Goal: Task Accomplishment & Management: Use online tool/utility

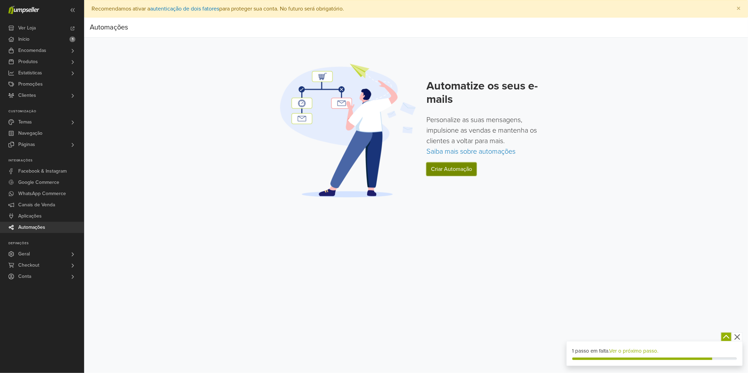
click at [453, 168] on link "Criar Automação" at bounding box center [451, 168] width 50 height 13
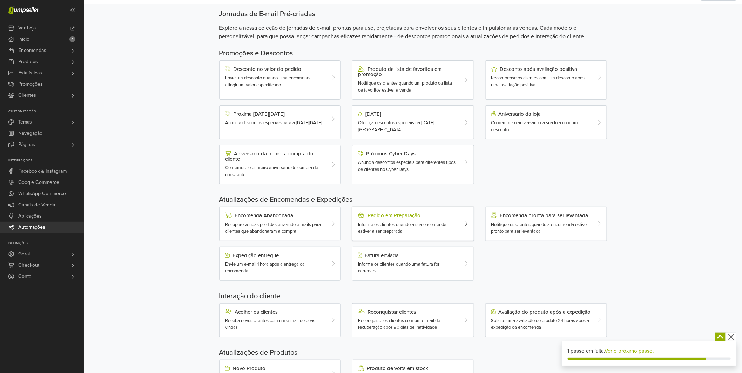
scroll to position [73, 0]
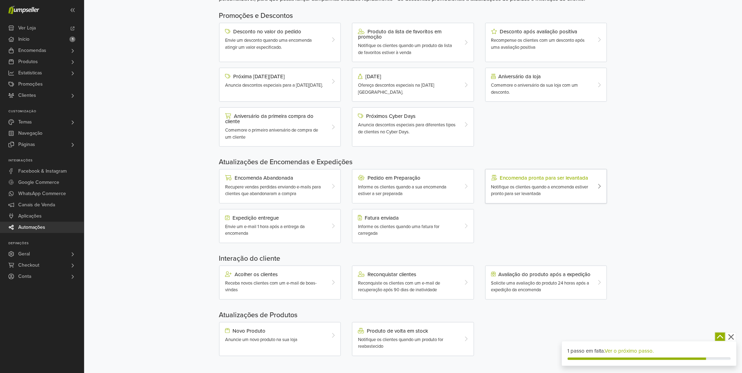
click at [506, 188] on div "Notifique os clientes quando a encomenda estiver pronto para ser levantada" at bounding box center [541, 191] width 100 height 14
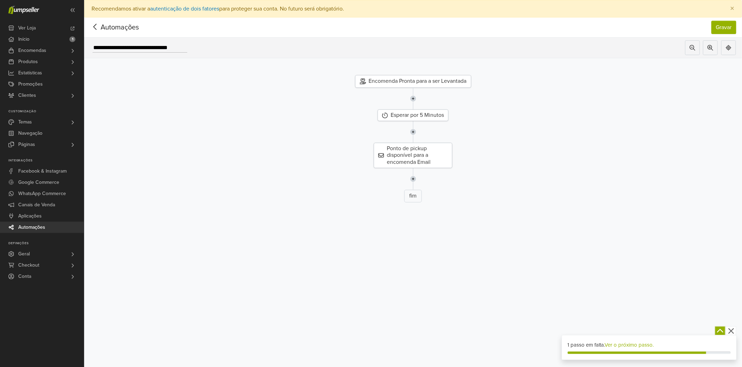
click at [431, 82] on div "Encomenda Pronta para a ser Levantada" at bounding box center [413, 81] width 116 height 13
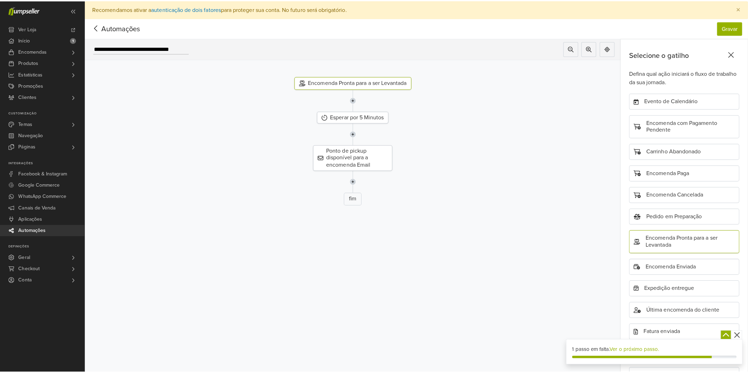
scroll to position [60, 0]
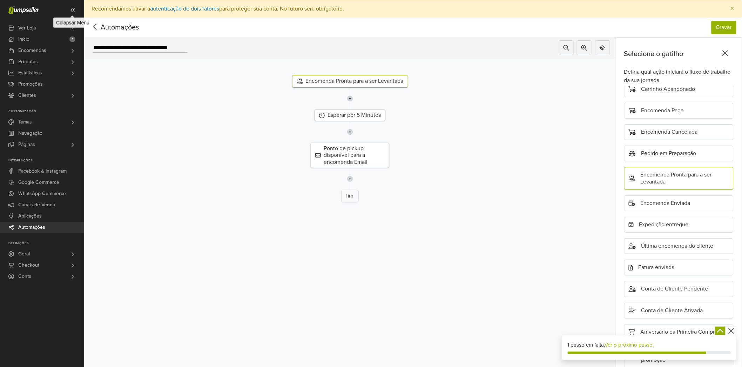
click at [74, 10] on icon at bounding box center [73, 10] width 6 height 6
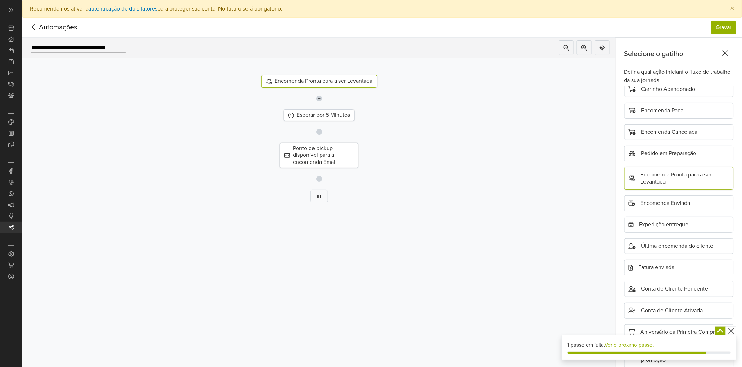
click at [74, 10] on div "× Recomendamos ativar a autenticação de dois fatores para proteger sua conta. N…" at bounding box center [381, 9] width 719 height 18
drag, startPoint x: 734, startPoint y: 22, endPoint x: 730, endPoint y: 23, distance: 3.5
click at [733, 23] on button "Gravar" at bounding box center [723, 27] width 25 height 13
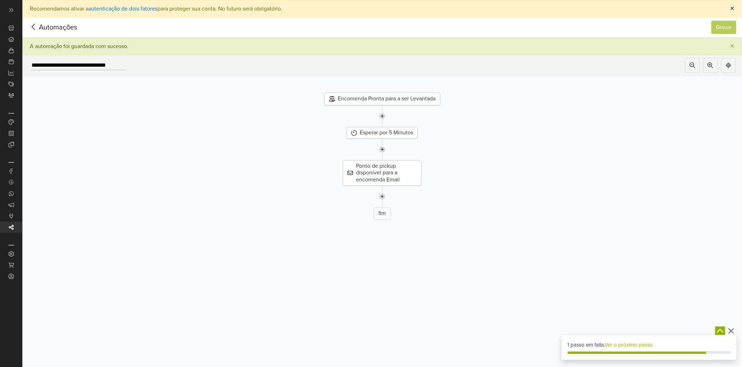
click at [734, 9] on span "×" at bounding box center [732, 9] width 4 height 10
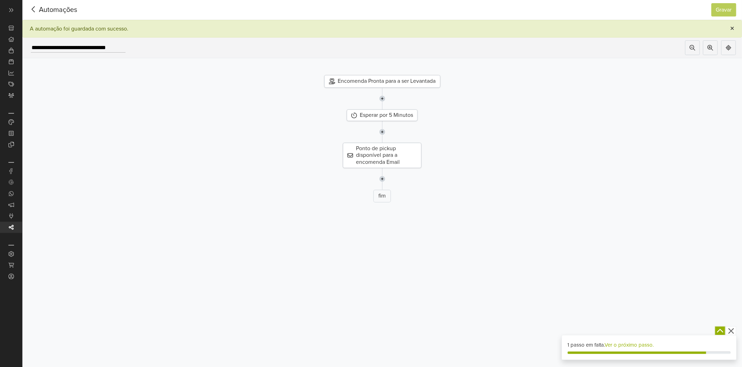
click at [734, 28] on span "×" at bounding box center [732, 28] width 4 height 10
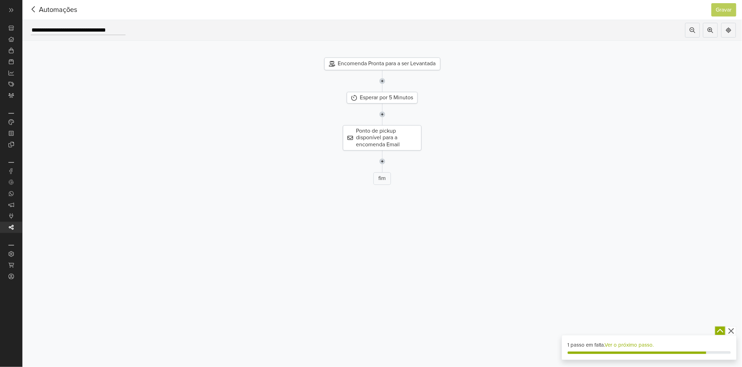
click at [33, 12] on icon at bounding box center [33, 9] width 11 height 9
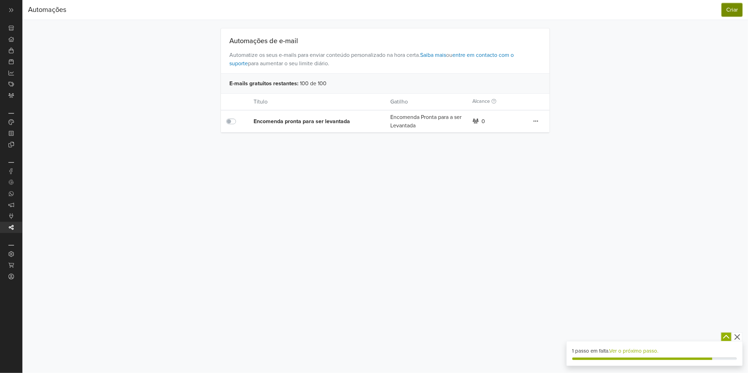
click at [735, 11] on button "Criar" at bounding box center [731, 9] width 21 height 13
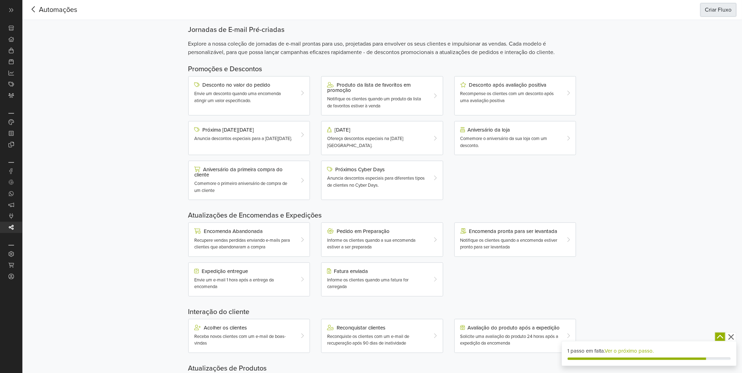
click at [723, 12] on button "Criar Fluxo" at bounding box center [718, 9] width 36 height 13
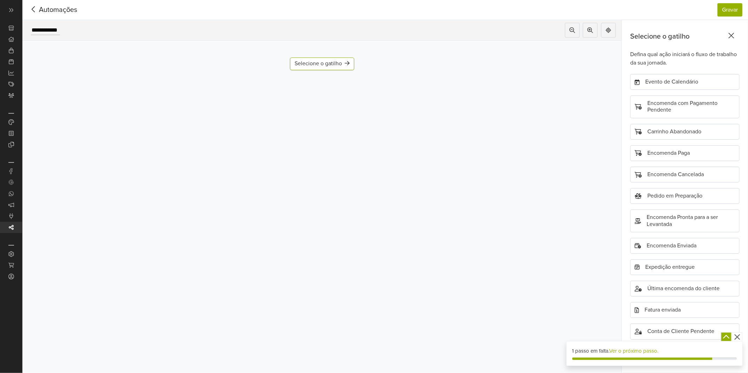
click at [337, 67] on div "Selecione o gatilho" at bounding box center [321, 63] width 55 height 7
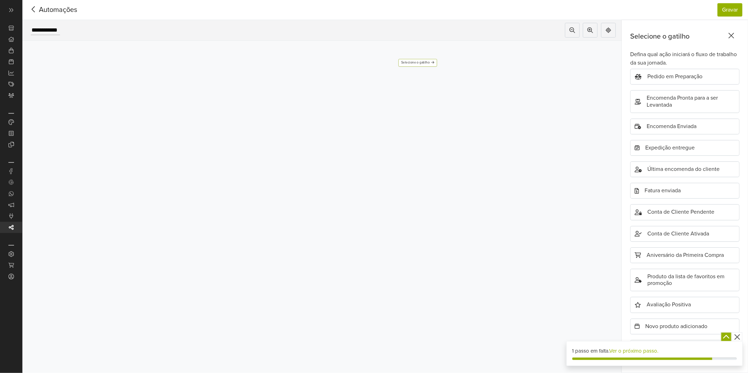
click at [421, 61] on div "Selecione o gatilho" at bounding box center [417, 63] width 33 height 4
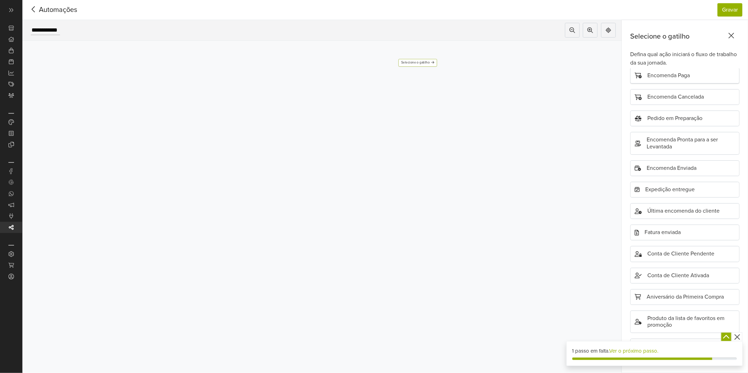
scroll to position [0, 0]
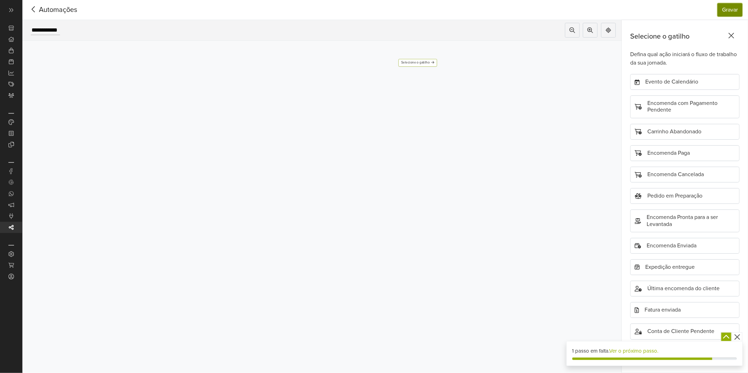
click at [724, 7] on button "Gravar" at bounding box center [729, 9] width 25 height 13
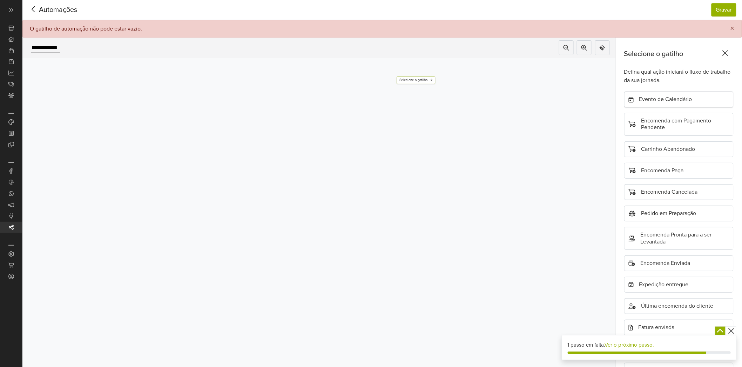
click at [667, 103] on div "Evento de Calendário" at bounding box center [678, 100] width 109 height 16
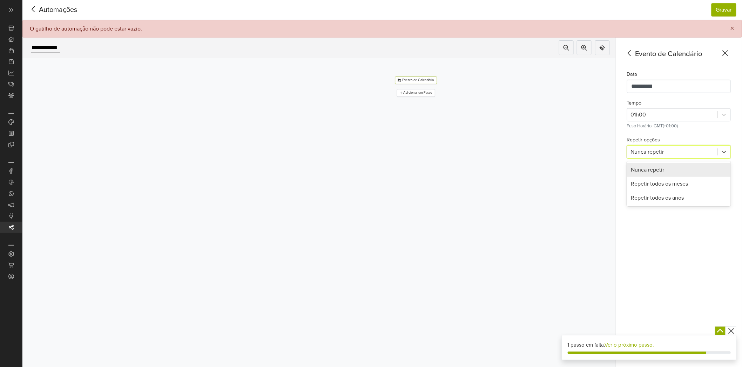
click at [714, 148] on div at bounding box center [672, 152] width 83 height 10
click at [673, 185] on div "Repetir todos os meses" at bounding box center [679, 184] width 104 height 14
click at [732, 11] on button "Gravar" at bounding box center [723, 9] width 25 height 13
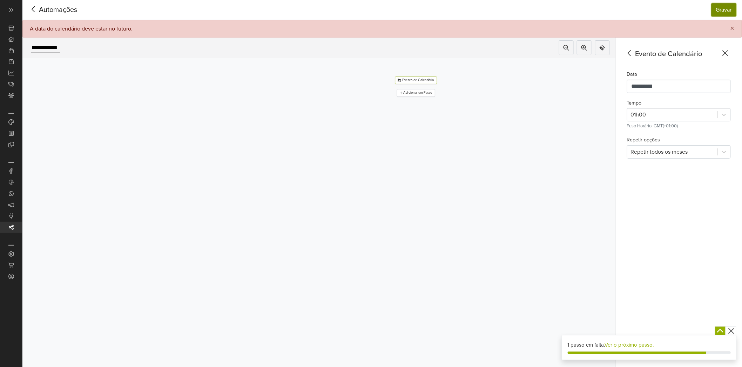
click at [724, 8] on button "Gravar" at bounding box center [723, 9] width 25 height 13
click at [731, 53] on icon at bounding box center [725, 53] width 11 height 9
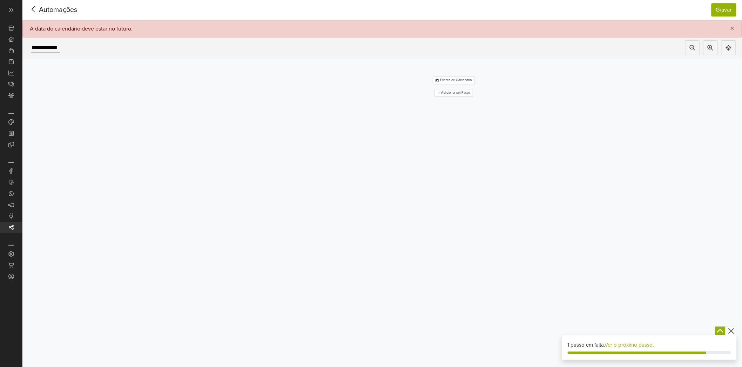
click at [38, 5] on icon at bounding box center [33, 9] width 11 height 9
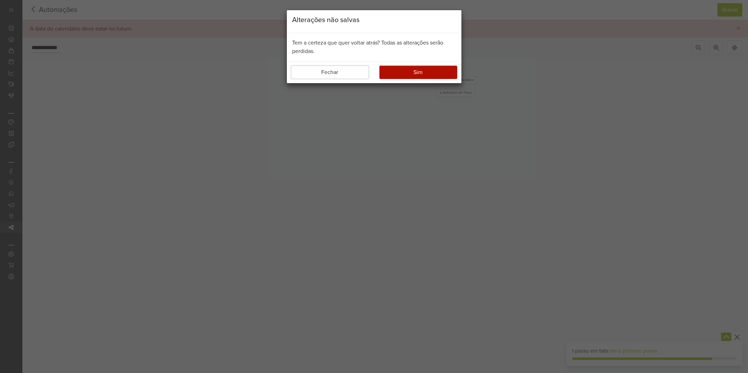
drag, startPoint x: 361, startPoint y: 74, endPoint x: 409, endPoint y: 65, distance: 48.9
click at [367, 71] on button "Fechar" at bounding box center [330, 72] width 78 height 13
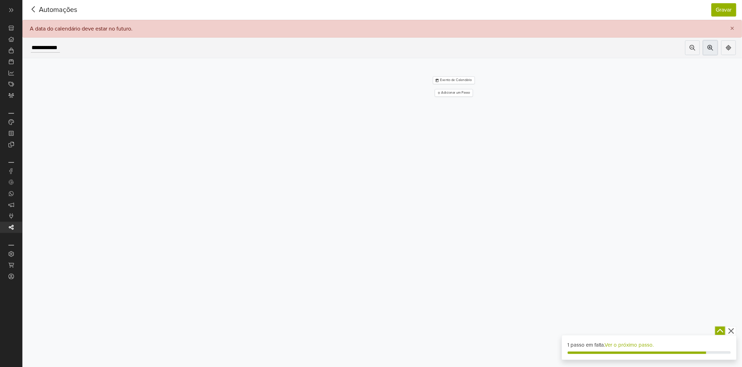
click at [713, 49] on icon at bounding box center [710, 48] width 6 height 6
click at [733, 53] on button at bounding box center [728, 47] width 15 height 15
click at [740, 27] on button "×" at bounding box center [732, 28] width 18 height 17
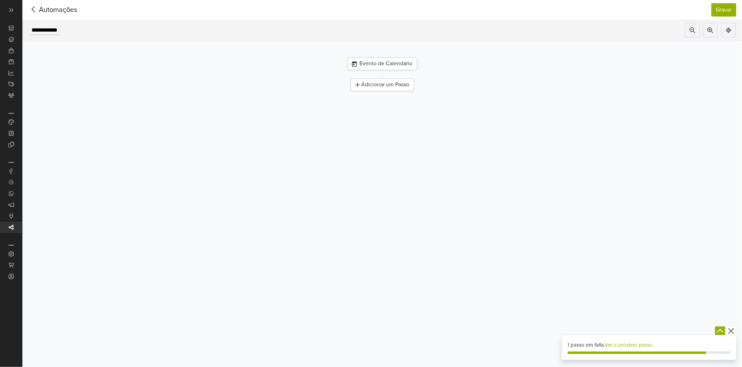
click at [394, 90] on div "Adicionar um Passo" at bounding box center [382, 85] width 63 height 13
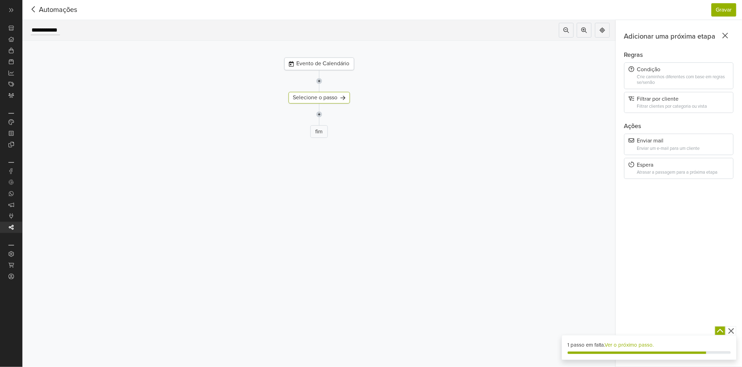
click at [667, 148] on div "Enviar um e-mail para um cliente" at bounding box center [683, 148] width 92 height 5
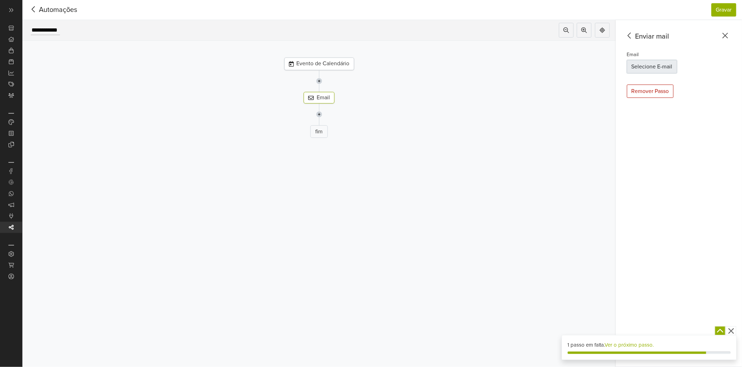
click at [653, 70] on button "Selecione E-mail" at bounding box center [652, 66] width 50 height 13
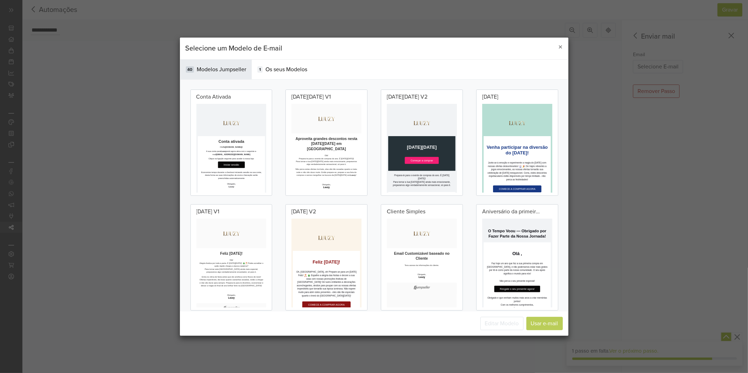
click at [299, 142] on p at bounding box center [283, 150] width 168 height 53
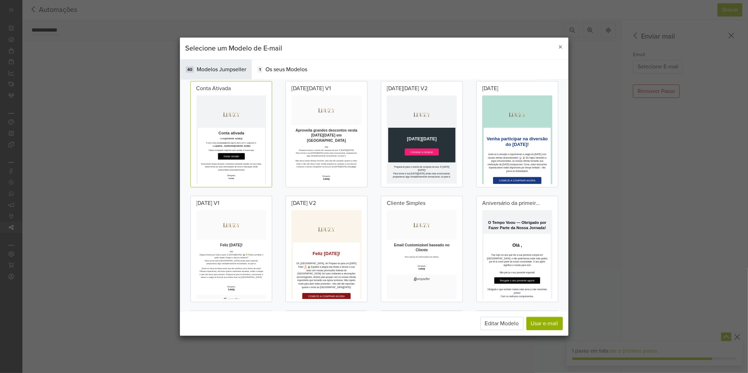
click at [334, 228] on p "Olá! Prepara-te para o evento de compras do ano. É [DATE][DATE]! Para tornar a …" at bounding box center [378, 235] width 161 height 29
drag, startPoint x: 175, startPoint y: 147, endPoint x: 181, endPoint y: 146, distance: 6.0
click at [178, 146] on div "Selecione um Modelo de E-mail × Categorias 40 Modelos Jumpseller 1 Os seus Mode…" at bounding box center [374, 186] width 400 height 318
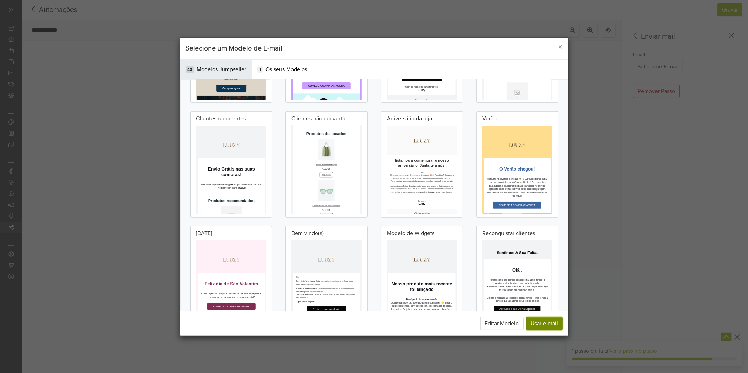
click at [557, 324] on button "Usar e-mail" at bounding box center [544, 323] width 36 height 13
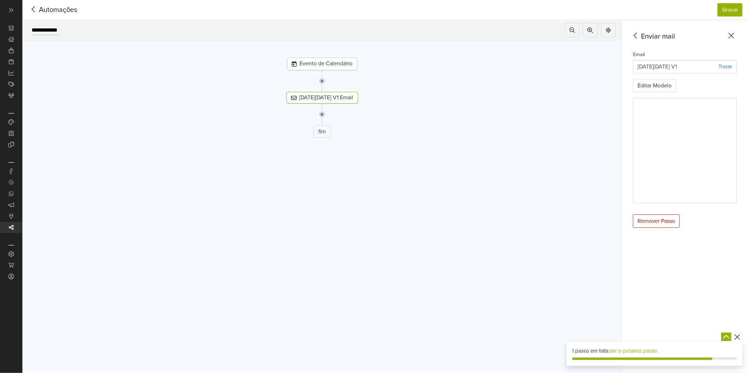
click at [692, 68] on div "[DATE][DATE] V1 Trocar" at bounding box center [685, 66] width 104 height 13
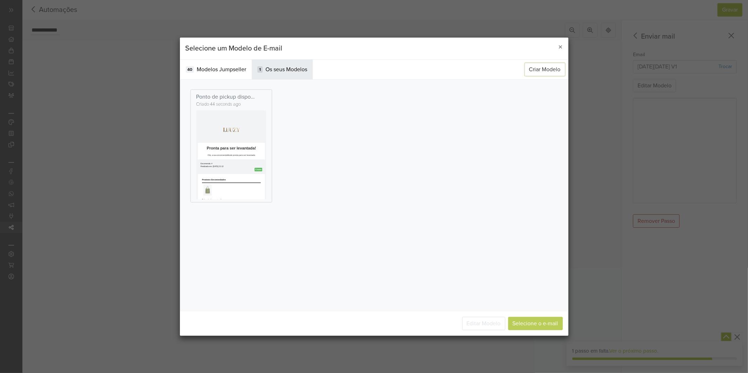
click at [534, 68] on button "Criar Modelo" at bounding box center [544, 68] width 41 height 13
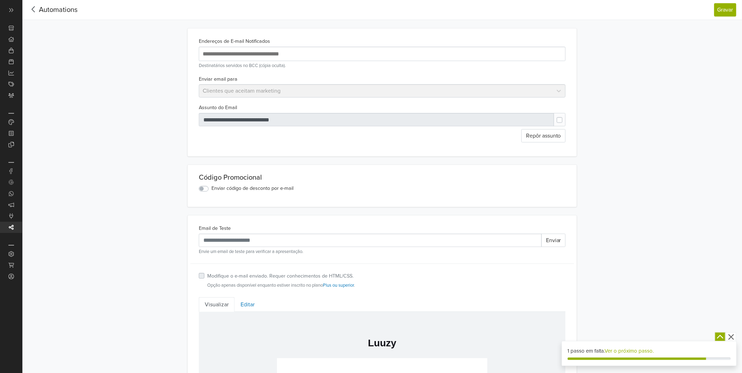
click at [35, 14] on div at bounding box center [33, 10] width 11 height 11
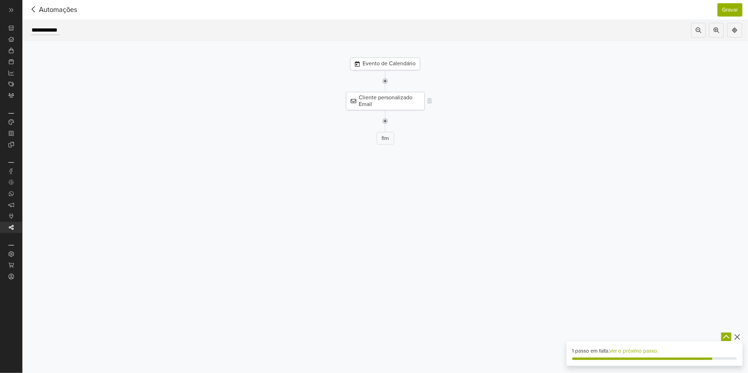
click at [407, 104] on div "Cliente personalizado Email" at bounding box center [385, 101] width 79 height 18
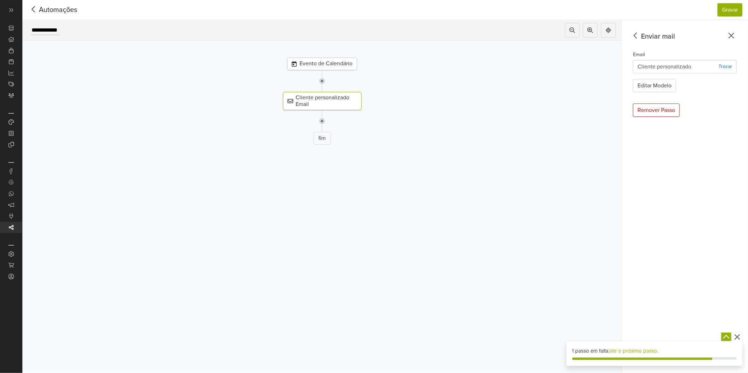
click at [323, 123] on img at bounding box center [322, 121] width 6 height 22
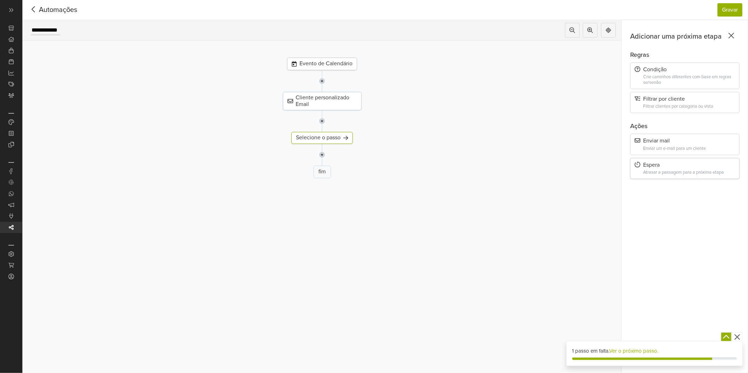
click at [670, 163] on div "Espera" at bounding box center [685, 165] width 100 height 7
click at [320, 153] on img at bounding box center [322, 155] width 6 height 22
click at [697, 97] on div "Filtrar por cliente" at bounding box center [685, 99] width 100 height 7
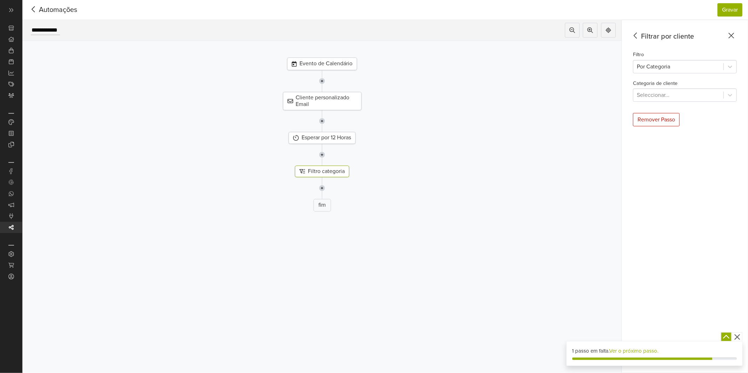
click at [322, 190] on img at bounding box center [322, 188] width 6 height 22
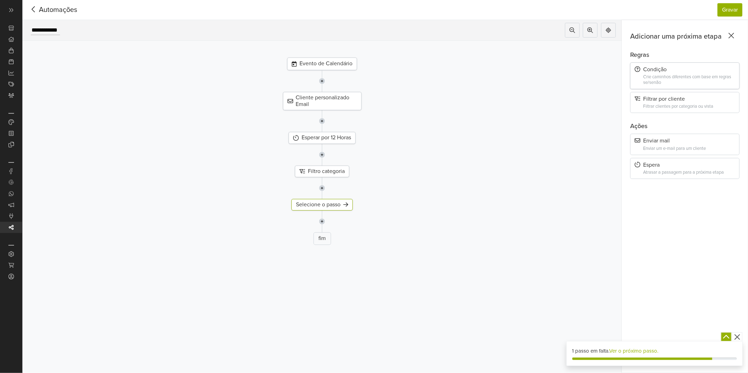
click at [677, 84] on div "Crie caminhos diferentes com base em regras se/senão" at bounding box center [689, 79] width 92 height 11
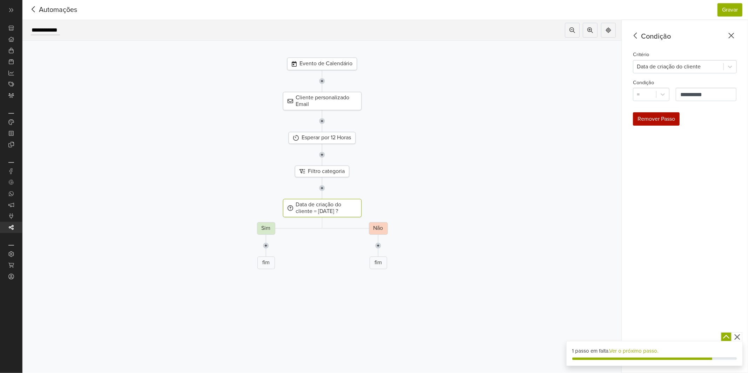
click at [652, 118] on div "Remover Passo" at bounding box center [656, 118] width 47 height 13
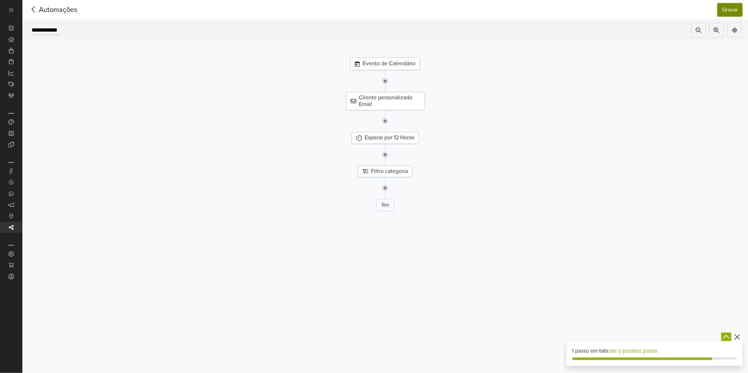
click at [728, 9] on button "Gravar" at bounding box center [729, 9] width 25 height 13
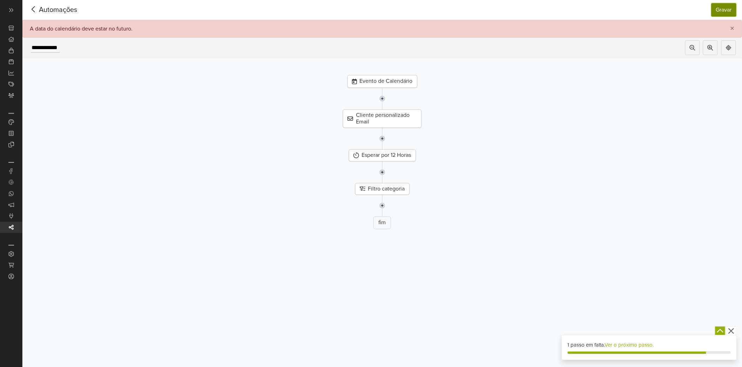
click at [367, 79] on div "Evento de Calendário" at bounding box center [382, 81] width 70 height 13
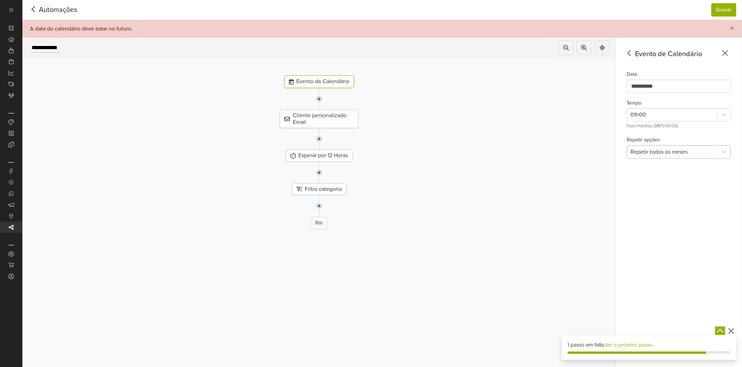
click at [698, 154] on div at bounding box center [672, 152] width 83 height 10
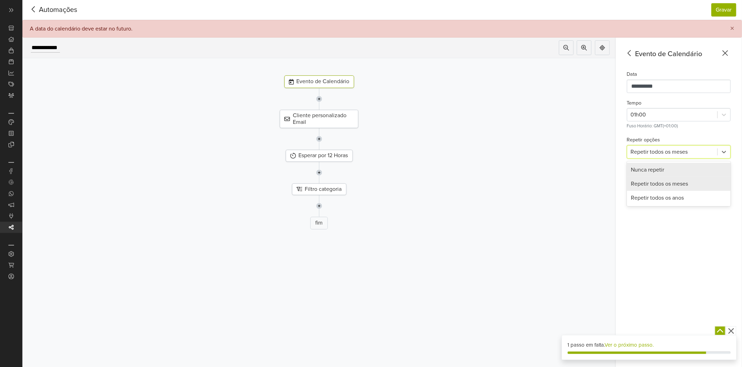
click at [690, 170] on div "Nunca repetir" at bounding box center [679, 170] width 104 height 14
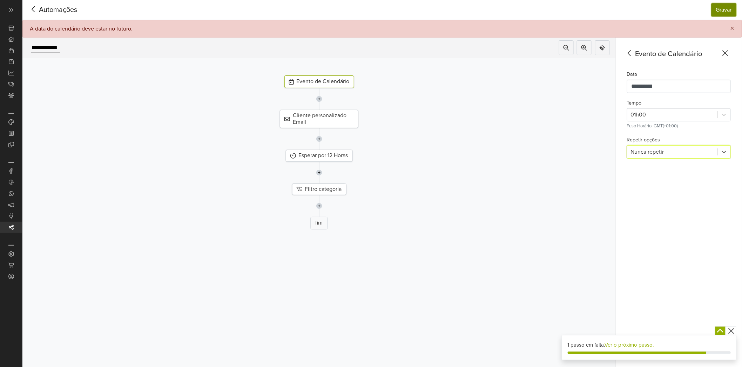
click at [720, 13] on button "Gravar" at bounding box center [723, 9] width 25 height 13
click at [726, 12] on button "Gravar" at bounding box center [723, 9] width 25 height 13
click at [683, 87] on input "**********" at bounding box center [679, 86] width 104 height 13
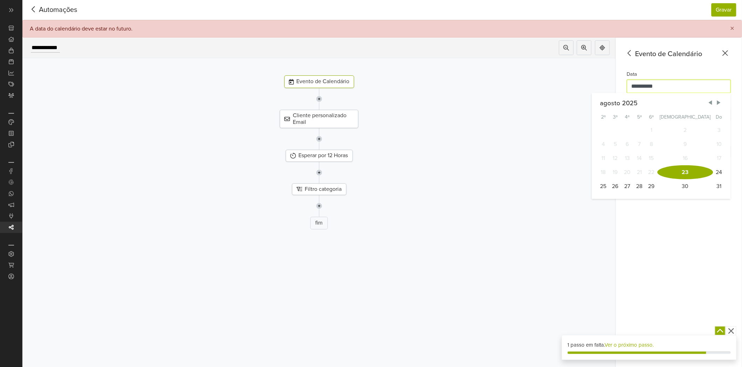
click at [643, 88] on input "**********" at bounding box center [679, 86] width 104 height 13
click at [599, 133] on div at bounding box center [319, 139] width 604 height 22
drag, startPoint x: 52, startPoint y: 44, endPoint x: 43, endPoint y: 37, distance: 11.7
click at [52, 40] on ul "Início" at bounding box center [49, 34] width 50 height 12
click at [31, 5] on div at bounding box center [33, 10] width 11 height 11
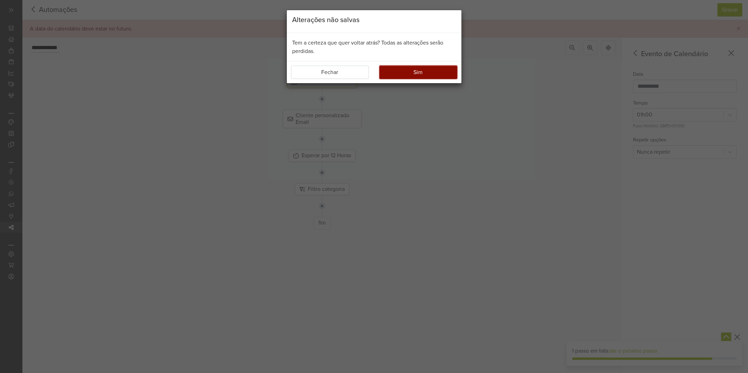
click at [410, 68] on button "Sim" at bounding box center [418, 72] width 78 height 13
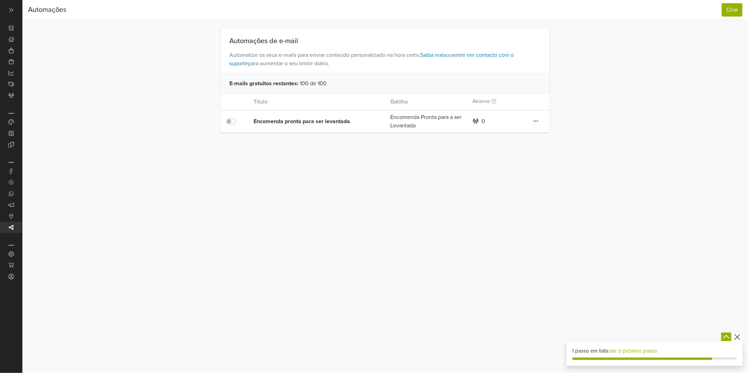
click at [536, 121] on icon at bounding box center [535, 121] width 5 height 1
click at [738, 10] on button "Criar" at bounding box center [731, 9] width 21 height 13
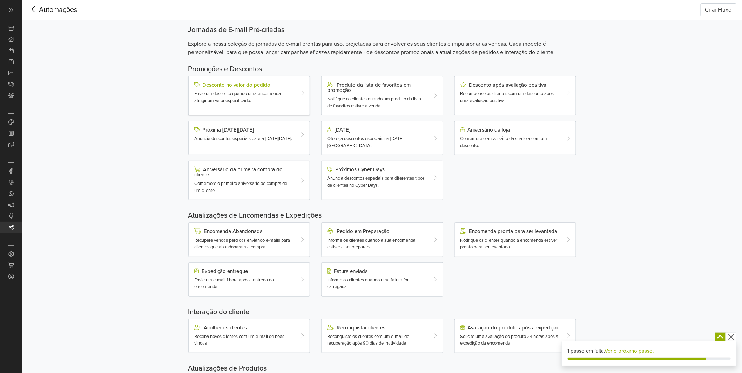
click at [287, 92] on div "Envie um desconto quando uma encomenda atingir um valor especificado." at bounding box center [244, 97] width 100 height 14
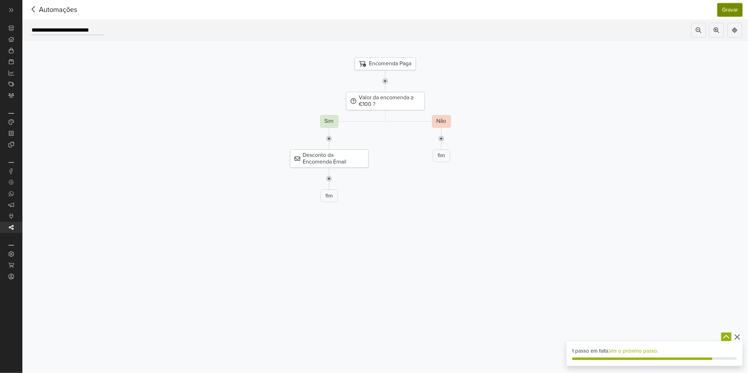
click at [731, 13] on button "Gravar" at bounding box center [729, 9] width 25 height 13
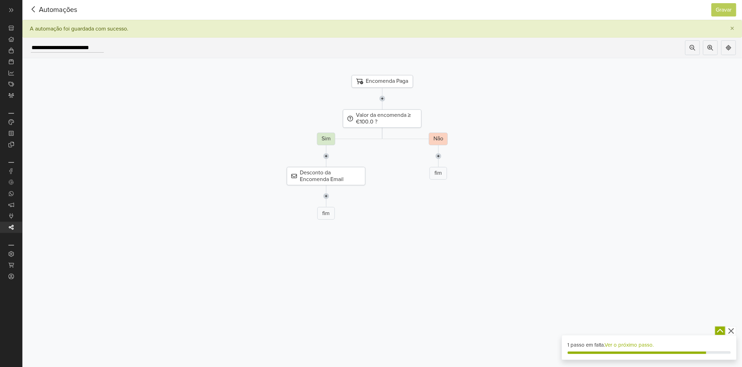
click at [34, 11] on icon at bounding box center [33, 9] width 11 height 9
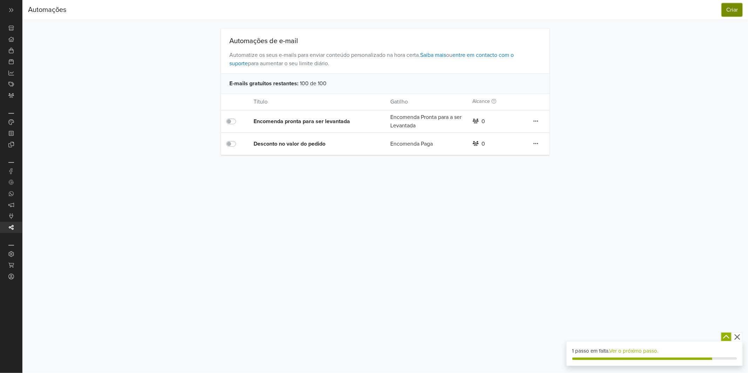
click at [727, 9] on button "Criar" at bounding box center [731, 9] width 21 height 13
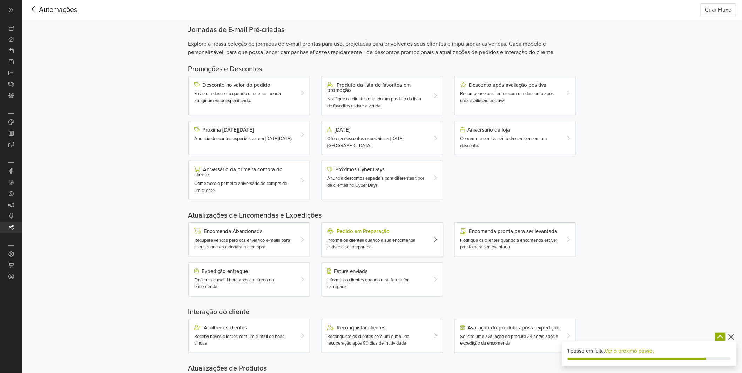
scroll to position [55, 0]
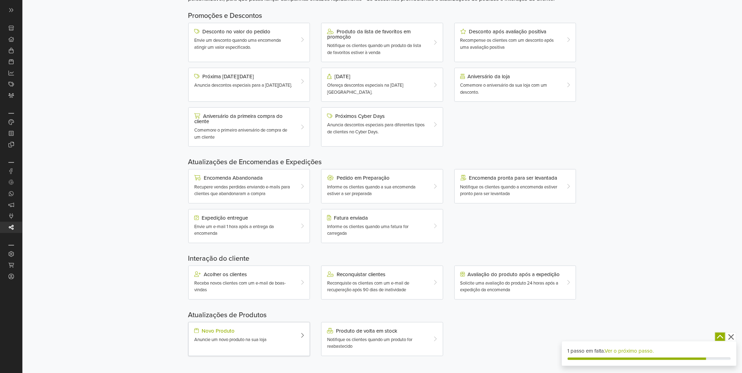
click at [258, 330] on div "Novo Produto" at bounding box center [244, 331] width 100 height 6
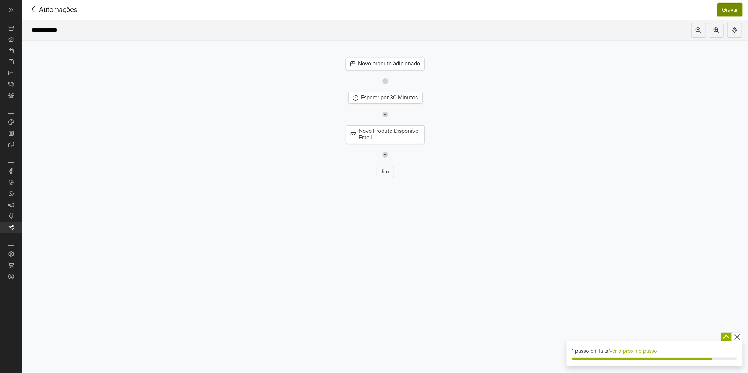
click at [724, 8] on button "Gravar" at bounding box center [729, 9] width 25 height 13
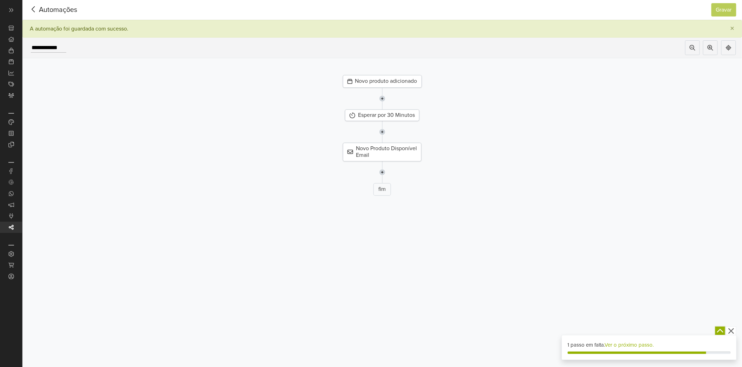
click at [34, 9] on icon at bounding box center [33, 9] width 11 height 9
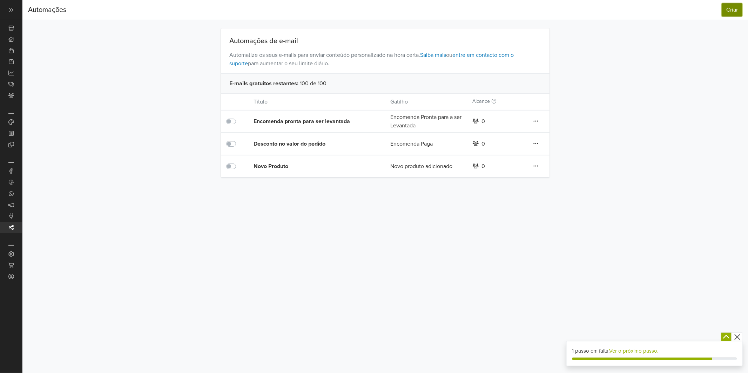
click at [732, 12] on button "Criar" at bounding box center [731, 9] width 21 height 13
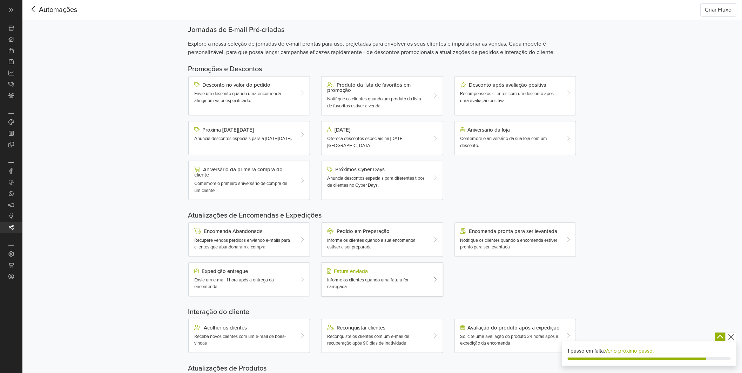
click at [383, 276] on div "Fatura enviada Informe os clientes quando uma fatura for carregada" at bounding box center [377, 279] width 110 height 22
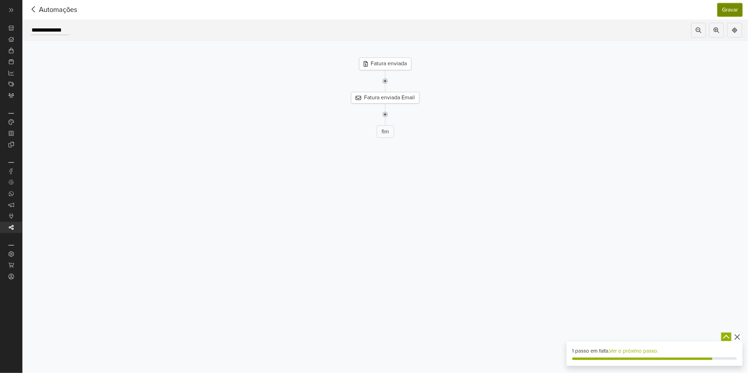
click at [725, 13] on button "Gravar" at bounding box center [729, 9] width 25 height 13
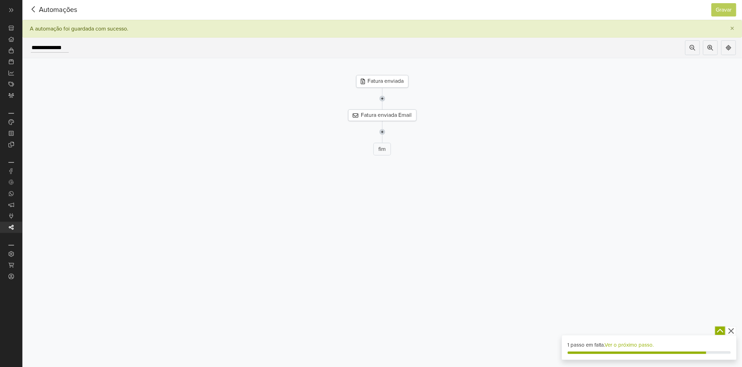
click at [385, 133] on img at bounding box center [382, 132] width 6 height 22
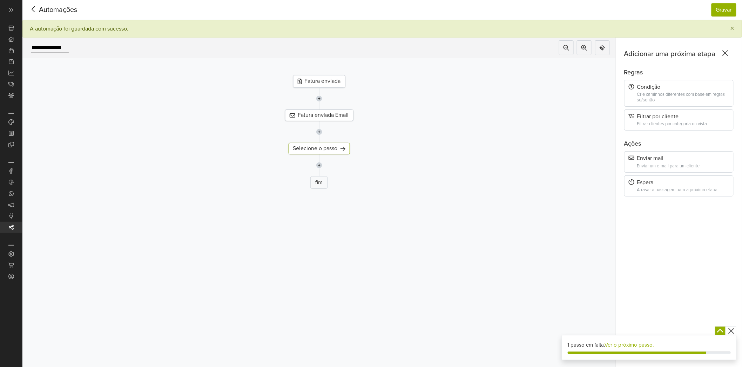
click at [728, 51] on icon at bounding box center [726, 53] width 6 height 6
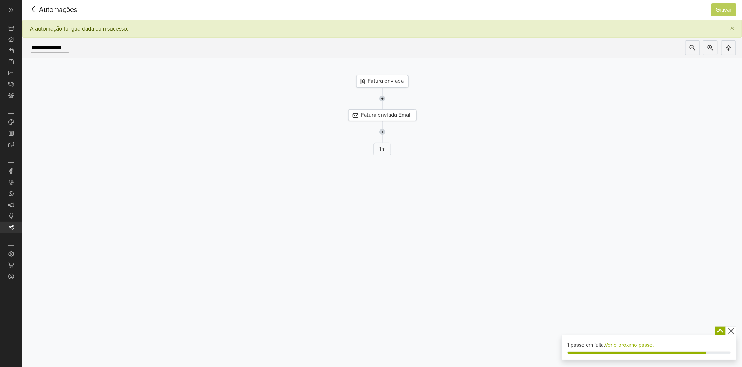
click at [33, 11] on icon at bounding box center [33, 9] width 11 height 9
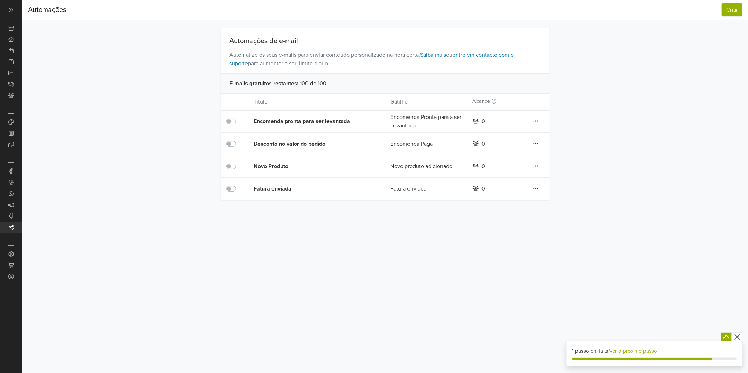
click at [728, 20] on nav "Automações Criar Automações Criar" at bounding box center [384, 10] width 725 height 20
click at [727, 11] on button "Criar" at bounding box center [731, 9] width 21 height 13
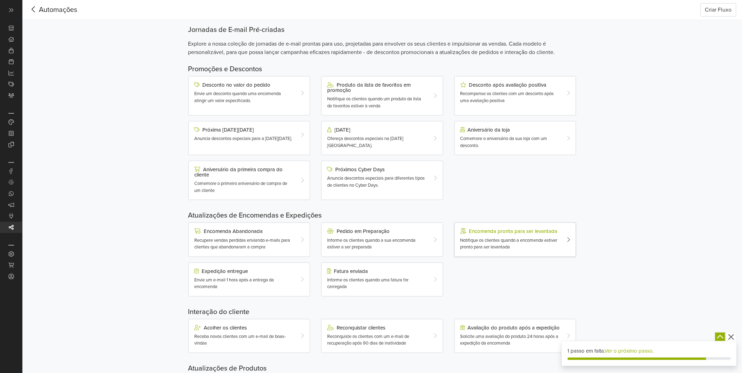
click at [493, 246] on span "Notifique os clientes quando a encomenda estiver pronto para ser levantada" at bounding box center [508, 243] width 97 height 13
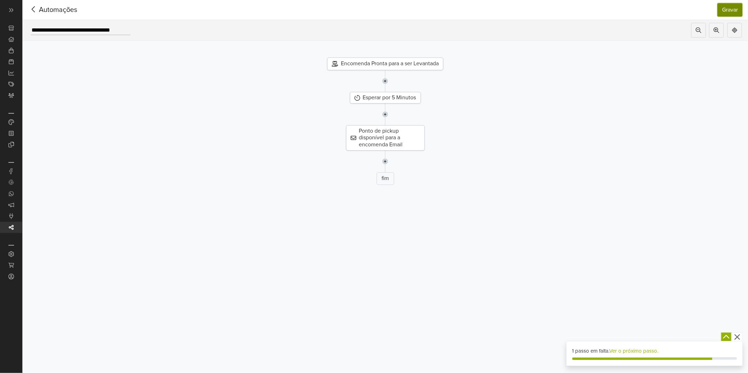
click at [736, 8] on button "Gravar" at bounding box center [729, 9] width 25 height 13
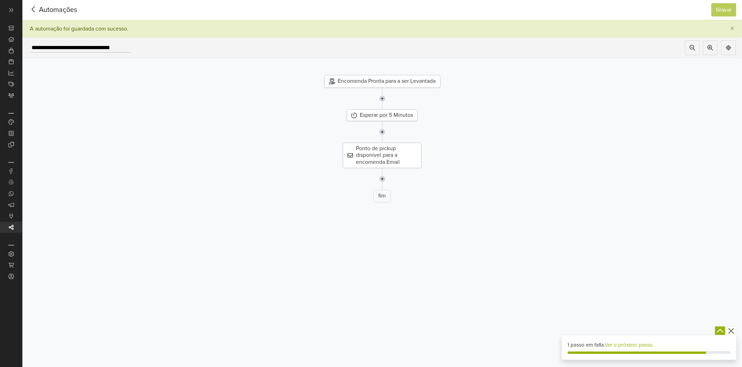
click at [36, 7] on icon at bounding box center [33, 9] width 11 height 9
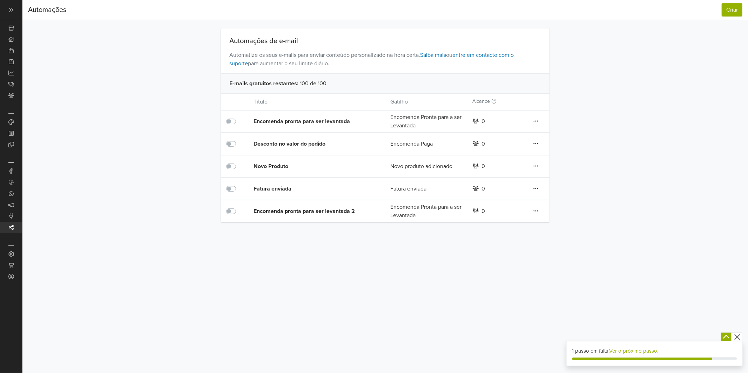
click at [538, 126] on link at bounding box center [536, 121] width 6 height 9
click at [509, 248] on link "Apagar" at bounding box center [510, 247] width 55 height 11
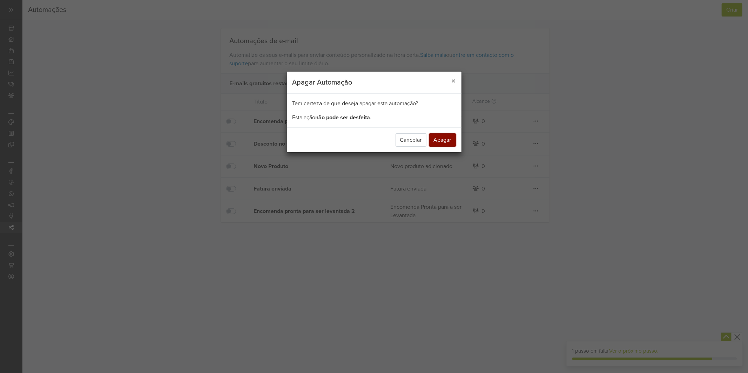
click at [440, 138] on button "Apagar" at bounding box center [442, 139] width 27 height 13
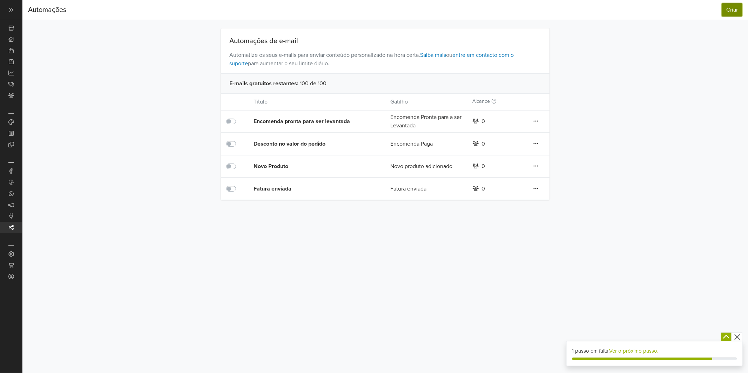
click at [738, 8] on button "Criar" at bounding box center [731, 9] width 21 height 13
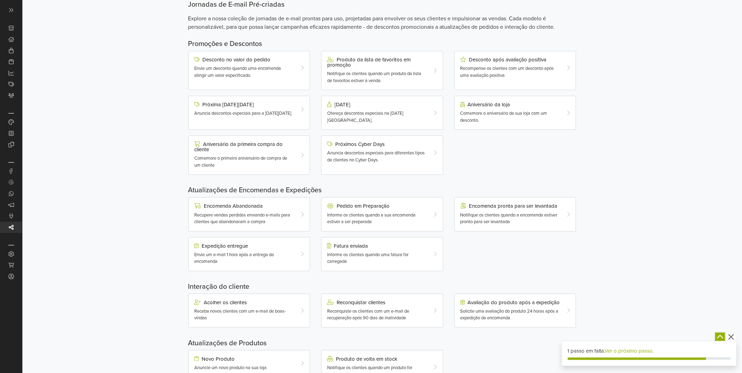
scroll to position [55, 0]
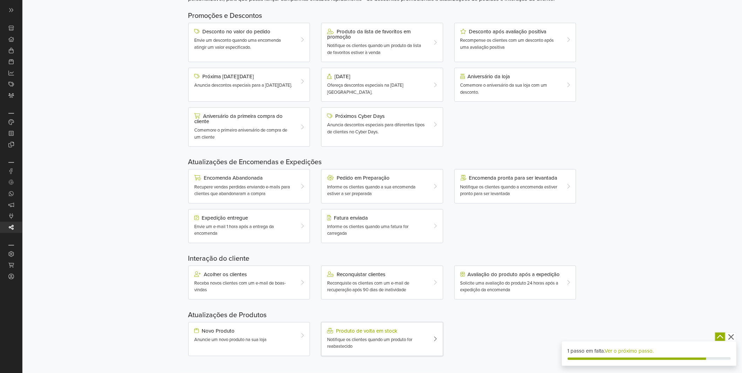
click at [384, 344] on div "Notifique os clientes quando um produto for reabastecido" at bounding box center [377, 343] width 100 height 14
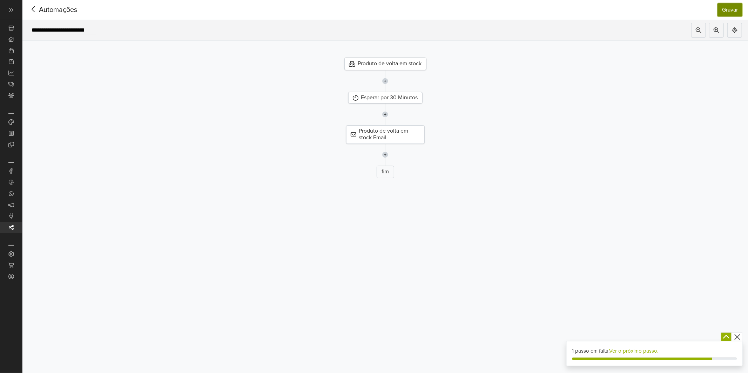
click at [728, 5] on button "Gravar" at bounding box center [729, 9] width 25 height 13
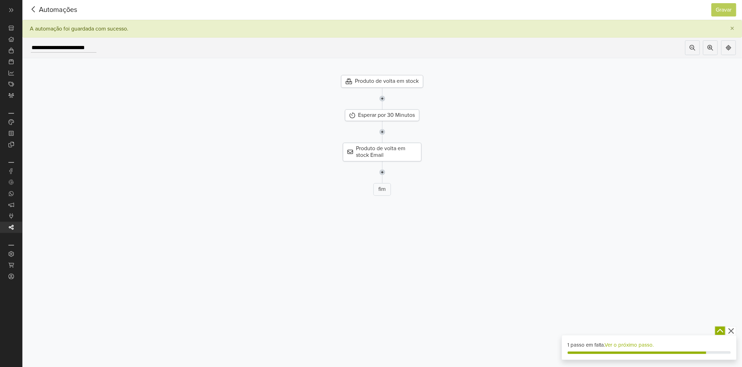
click at [33, 12] on icon at bounding box center [33, 9] width 11 height 9
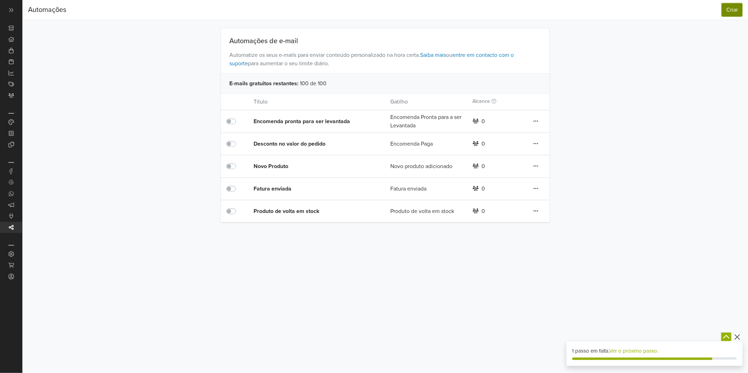
click at [732, 9] on button "Criar" at bounding box center [731, 9] width 21 height 13
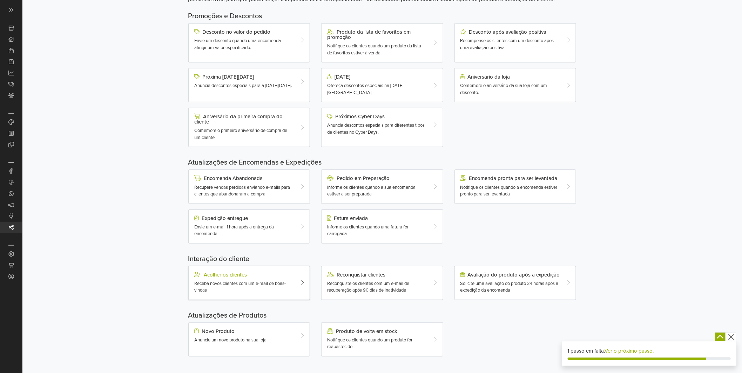
scroll to position [55, 0]
click at [246, 328] on div "Novo Produto" at bounding box center [244, 331] width 100 height 6
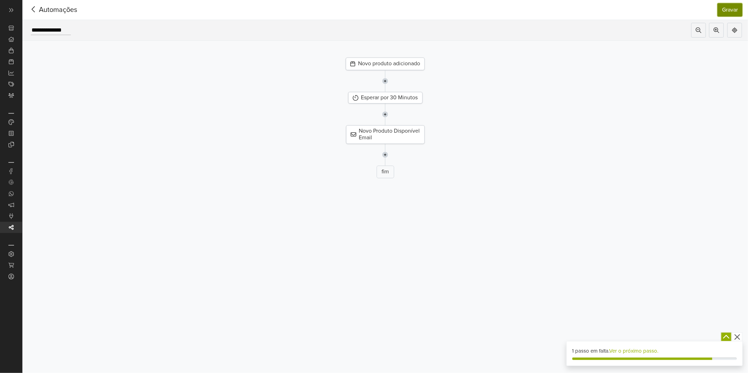
click at [726, 12] on button "Gravar" at bounding box center [729, 9] width 25 height 13
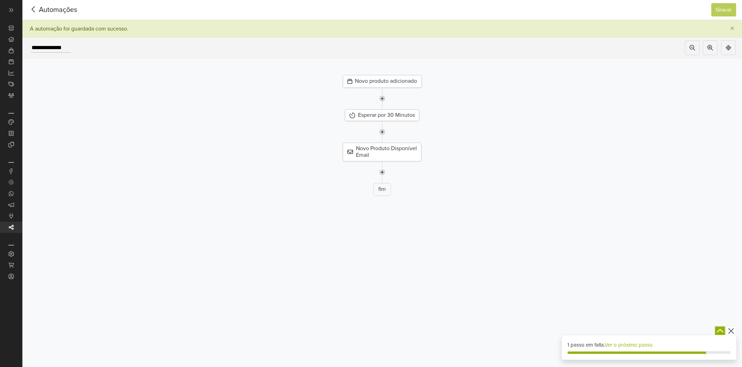
click at [36, 9] on icon at bounding box center [33, 9] width 11 height 9
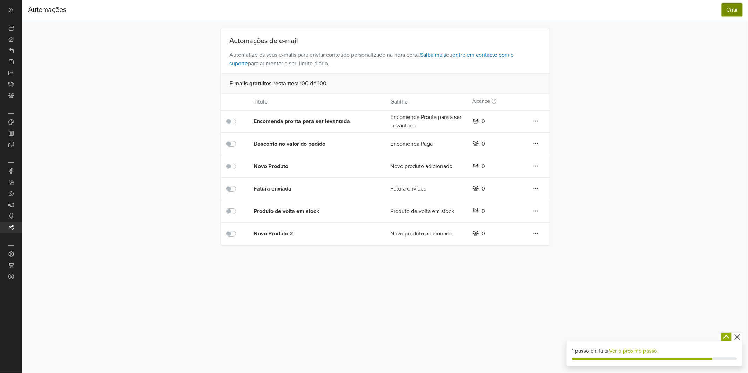
click at [734, 8] on button "Criar" at bounding box center [731, 9] width 21 height 13
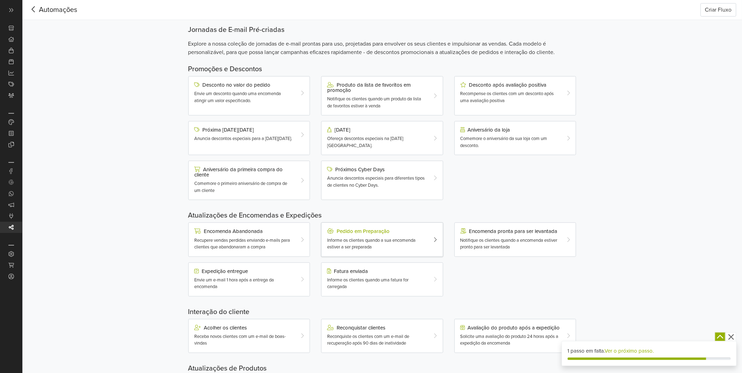
click at [402, 241] on span "Informe os clientes quando a sua encomenda estiver a ser preparada" at bounding box center [371, 243] width 88 height 13
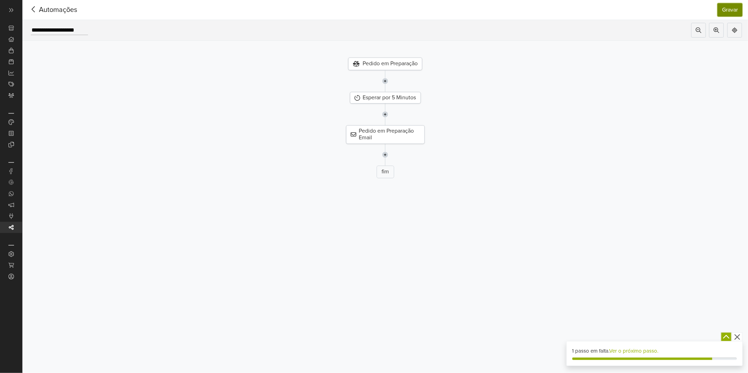
click at [739, 7] on button "Gravar" at bounding box center [729, 9] width 25 height 13
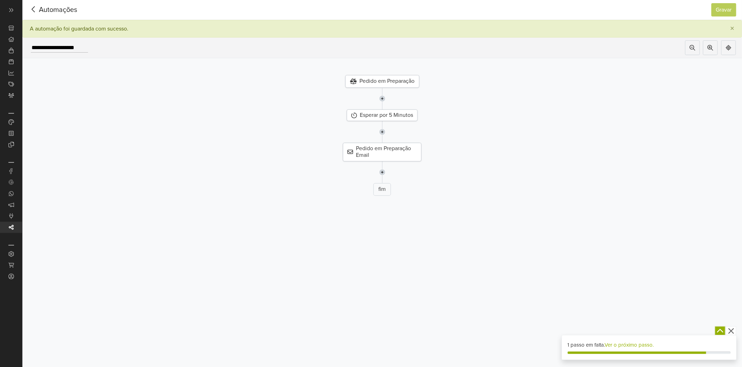
click at [33, 12] on icon at bounding box center [33, 9] width 11 height 9
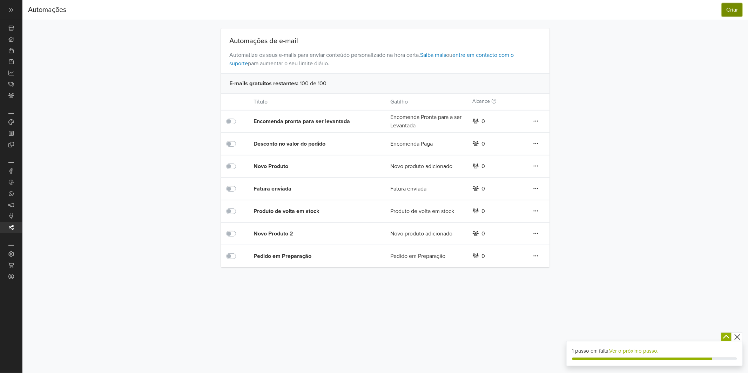
click at [735, 7] on button "Criar" at bounding box center [731, 9] width 21 height 13
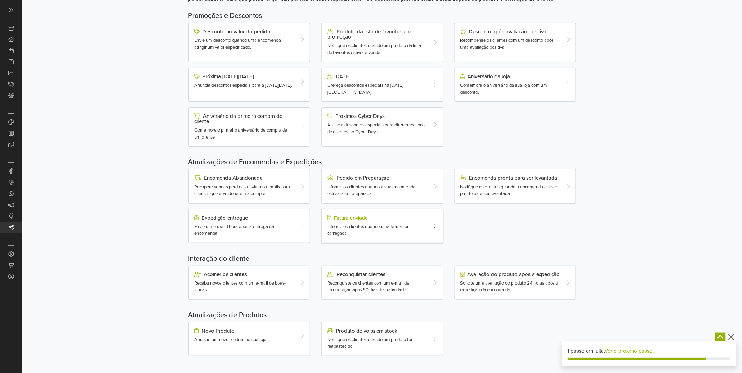
scroll to position [55, 0]
click at [368, 291] on span "Reconquiste os clientes com um e-mail de recuperação após 90 dias de inatividade" at bounding box center [368, 286] width 82 height 13
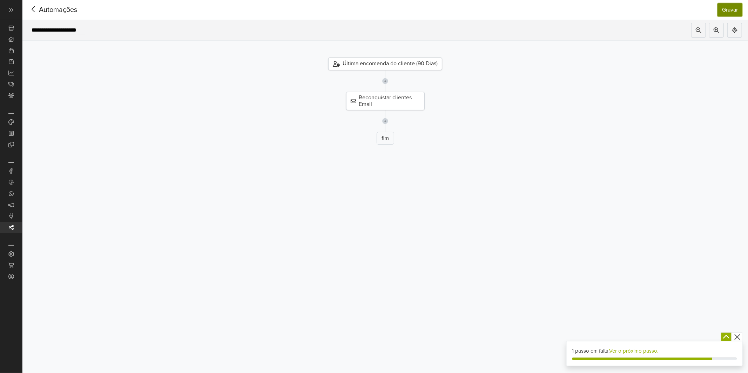
click at [724, 5] on button "Gravar" at bounding box center [729, 9] width 25 height 13
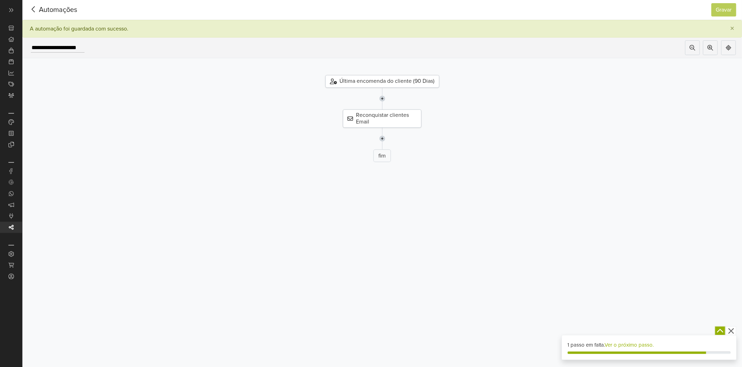
click at [36, 7] on icon at bounding box center [33, 9] width 11 height 9
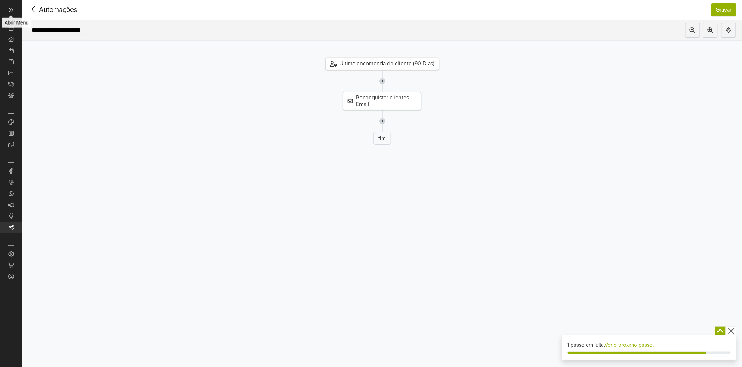
click at [10, 9] on icon at bounding box center [11, 10] width 4 height 4
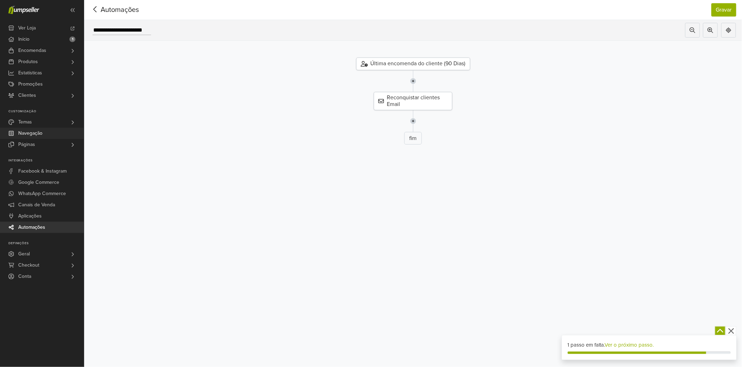
click at [39, 136] on span "Navegação" at bounding box center [30, 133] width 24 height 11
